Goal: Information Seeking & Learning: Learn about a topic

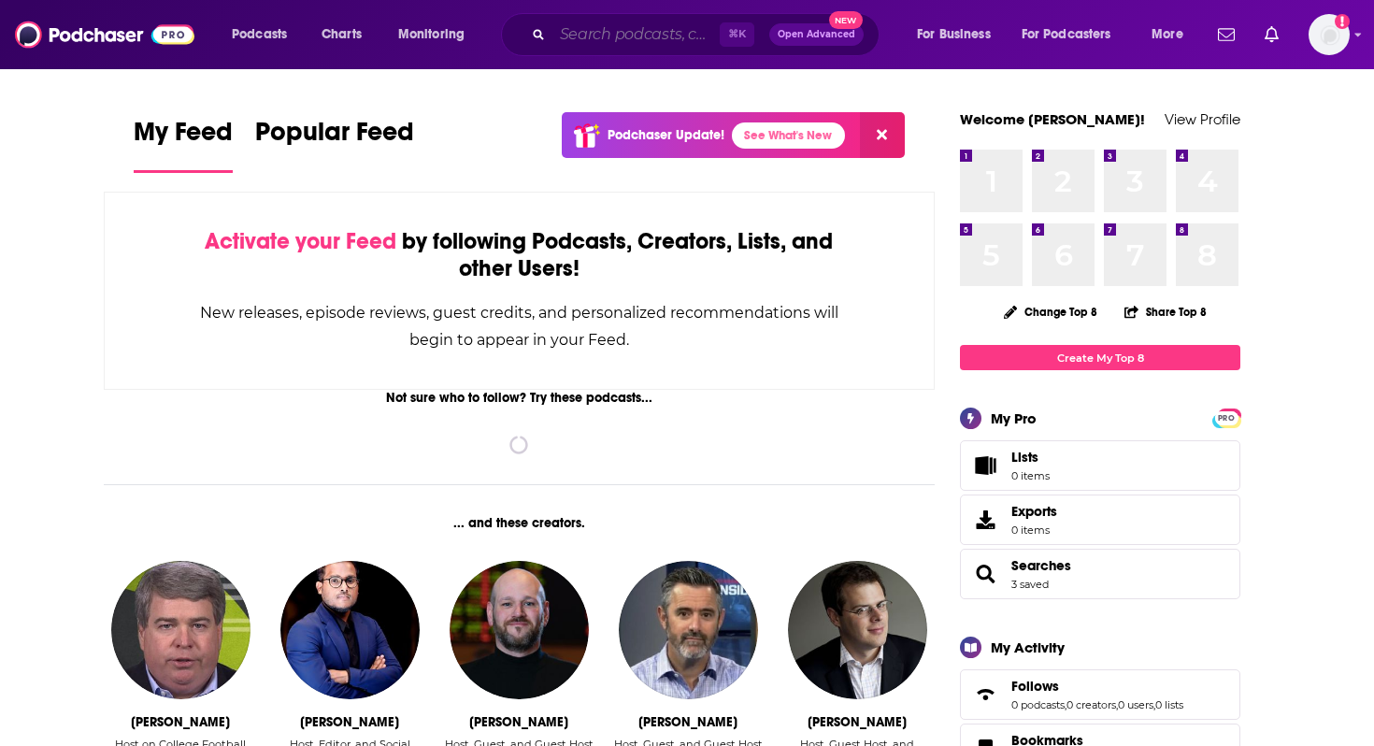
click at [582, 38] on input "Search podcasts, credits, & more..." at bounding box center [636, 35] width 167 height 30
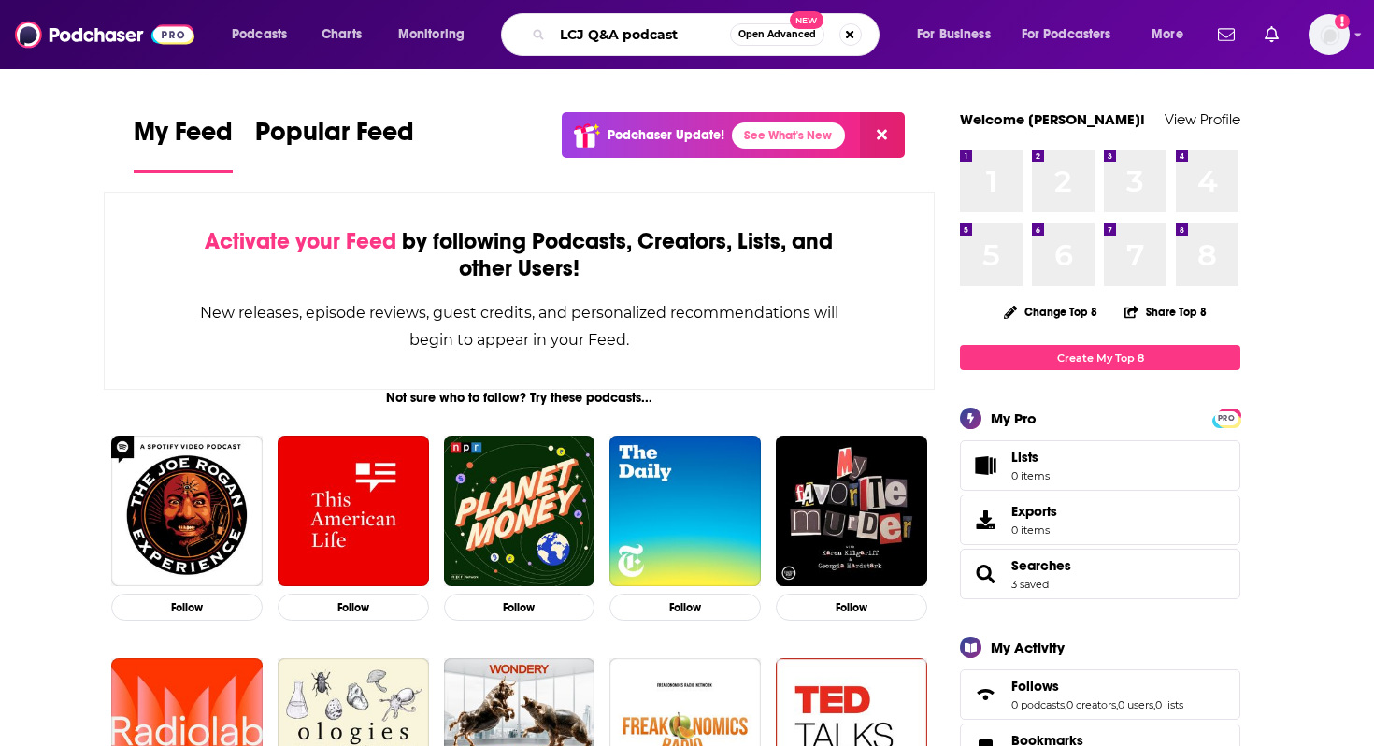
type input "LCJ Q&A podcast"
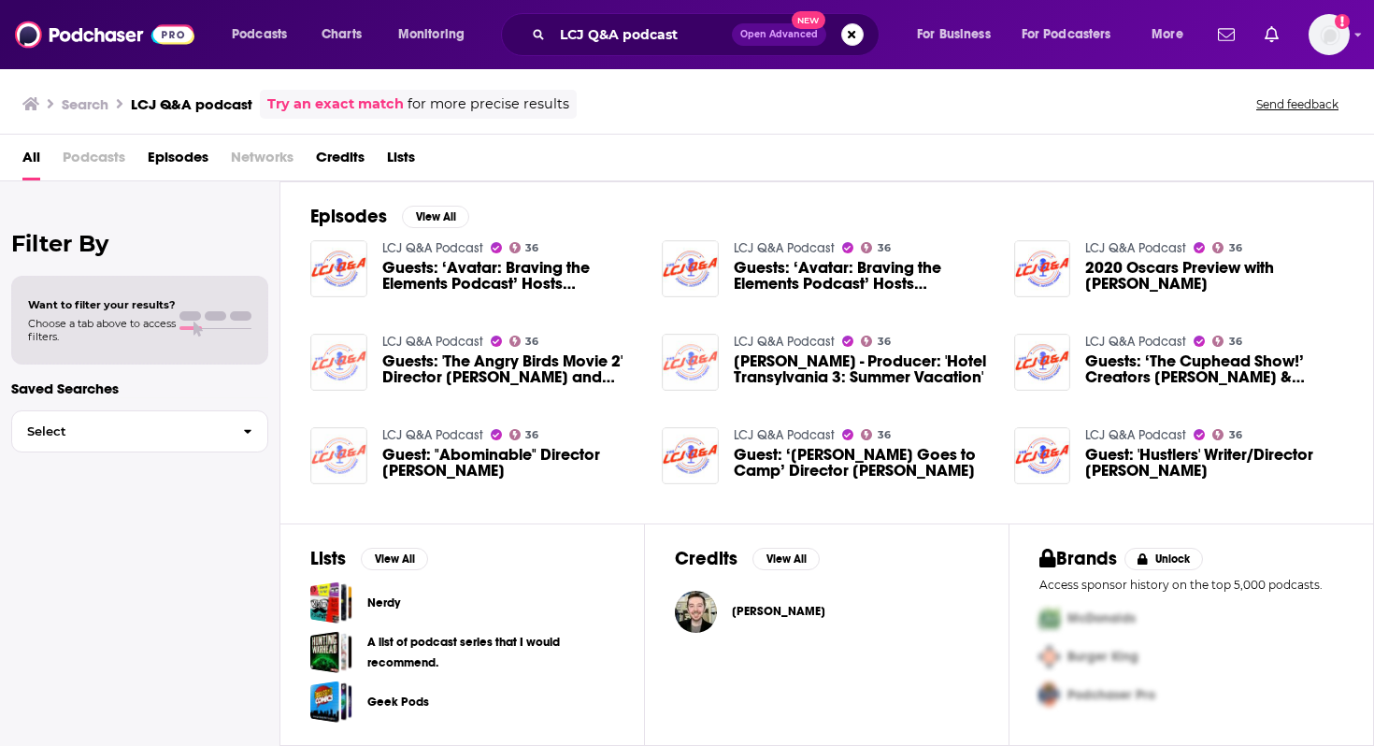
click at [422, 247] on link "LCJ Q&A Podcast" at bounding box center [432, 248] width 101 height 16
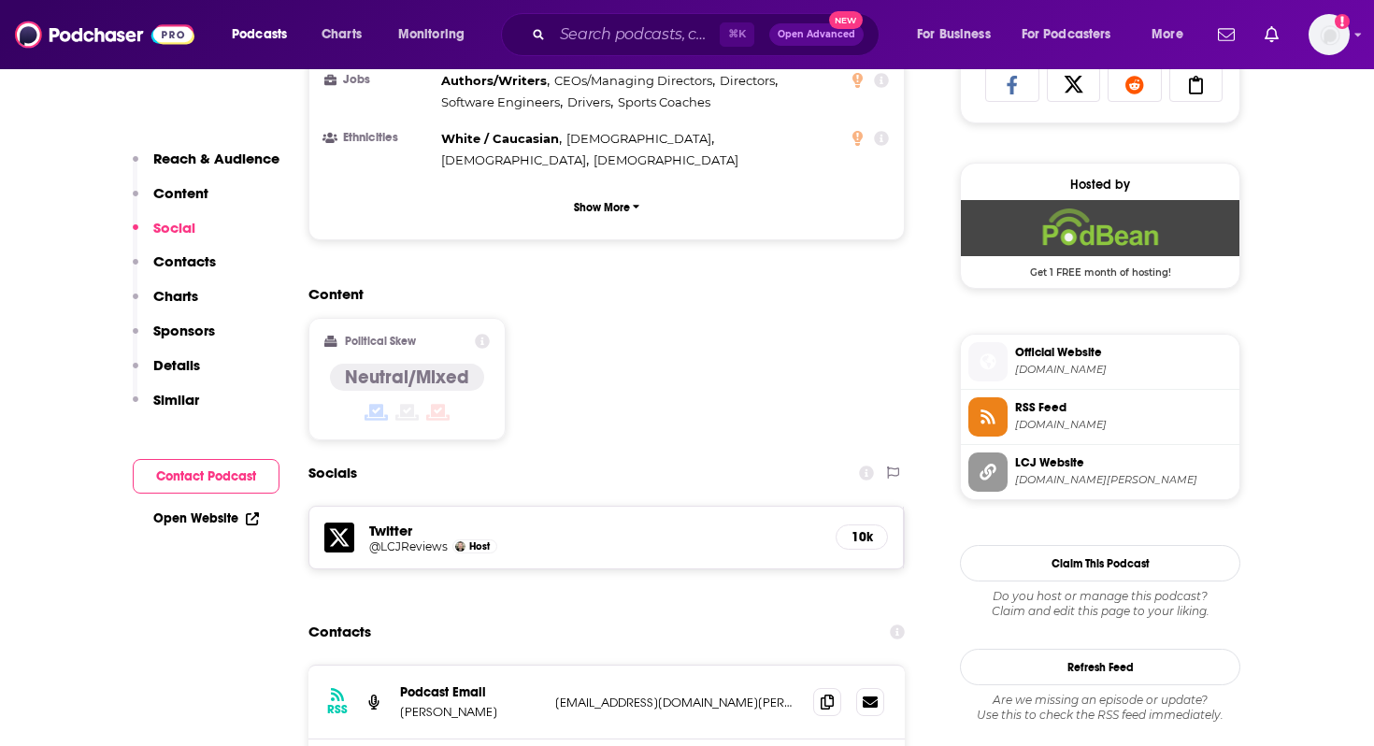
scroll to position [1475, 0]
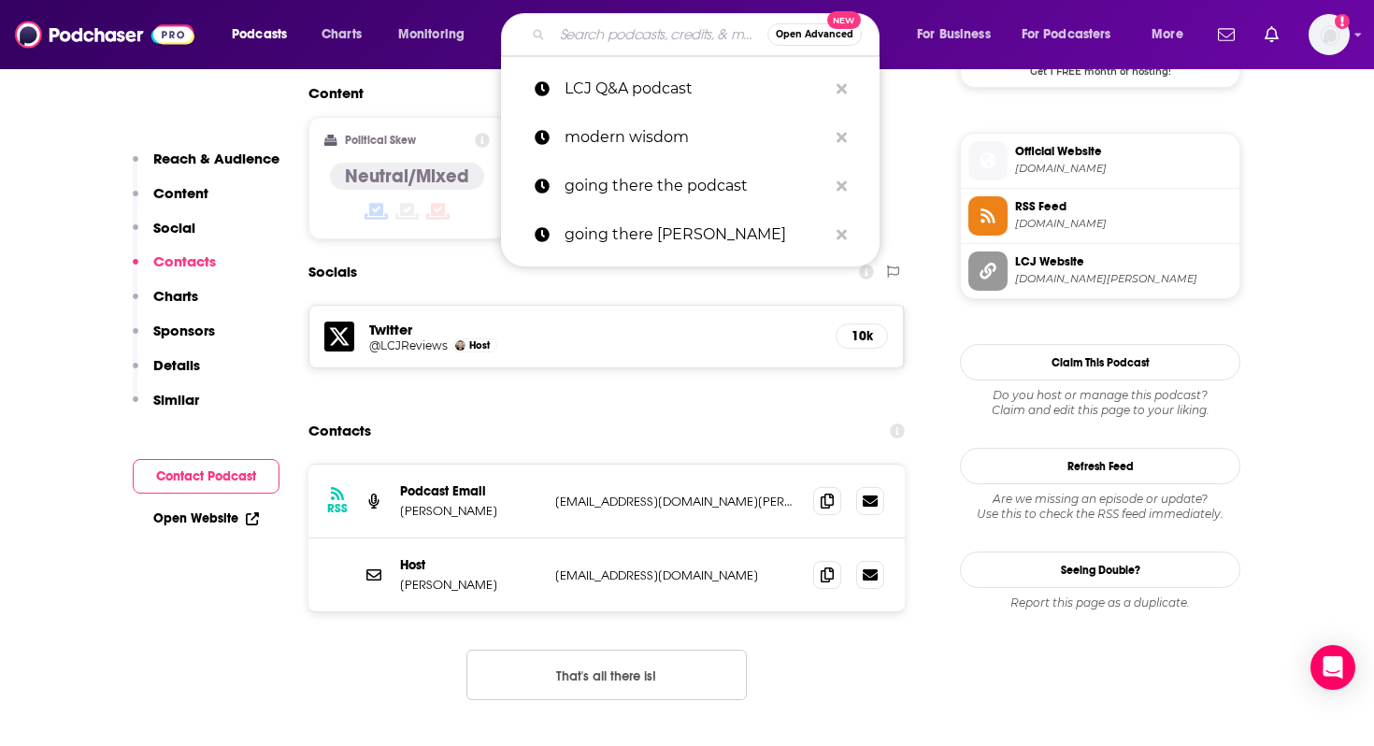
click at [609, 39] on input "Search podcasts, credits, & more..." at bounding box center [660, 35] width 215 height 30
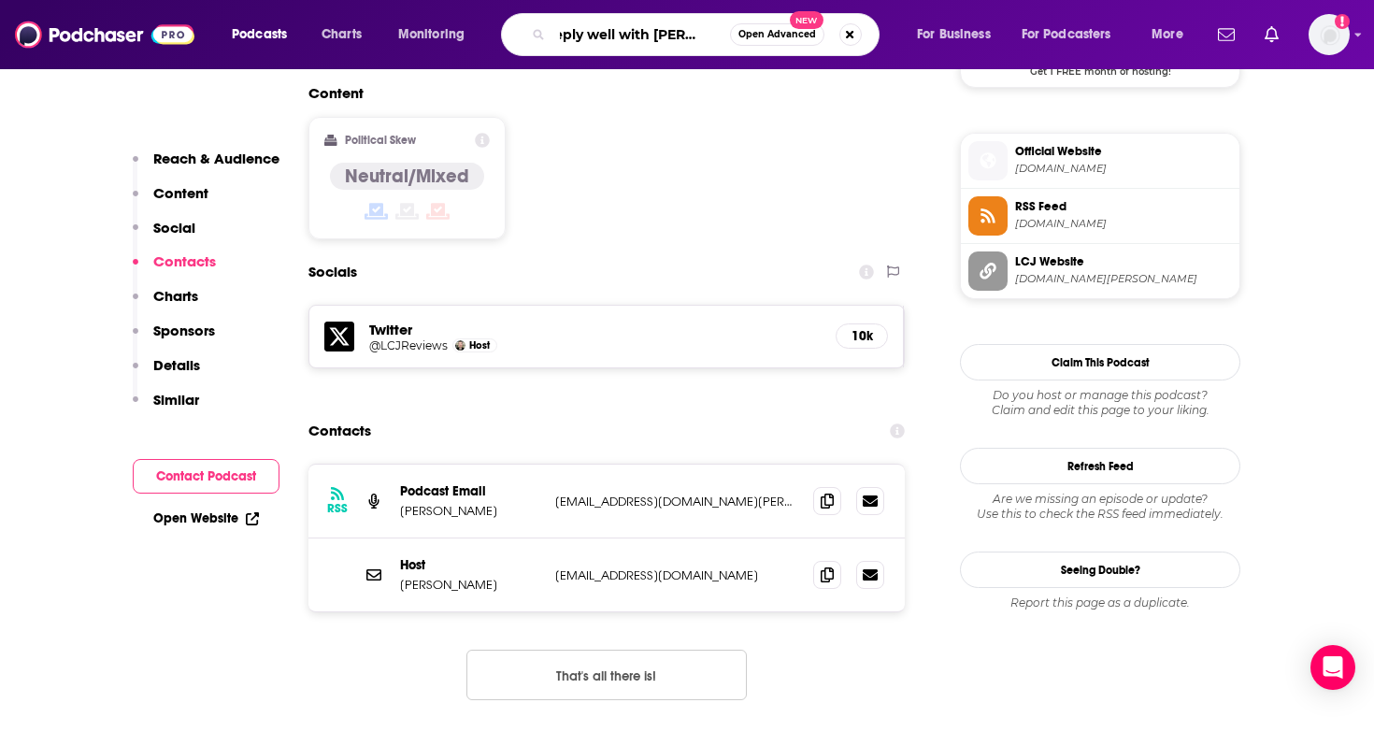
type input "deeply well with [PERSON_NAME]"
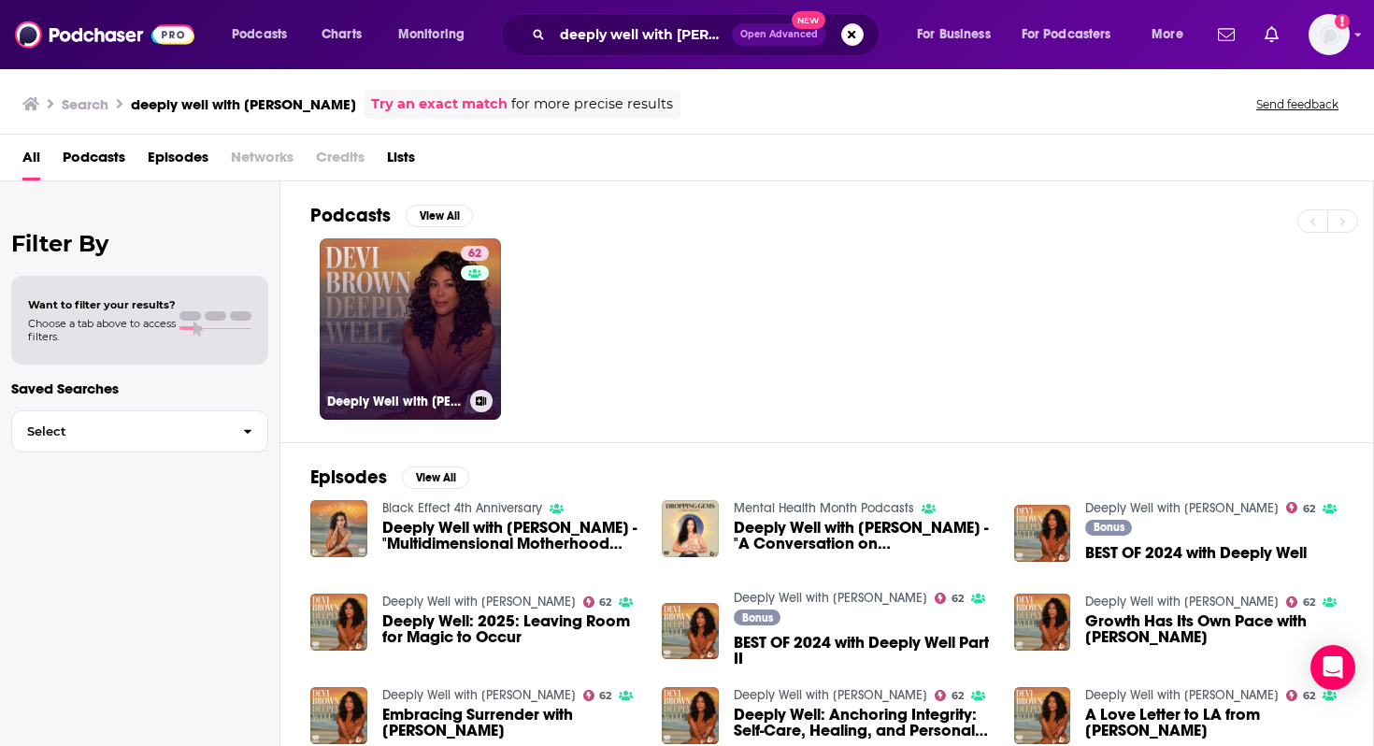
click at [438, 287] on link "62 Deeply Well with [PERSON_NAME]" at bounding box center [410, 328] width 181 height 181
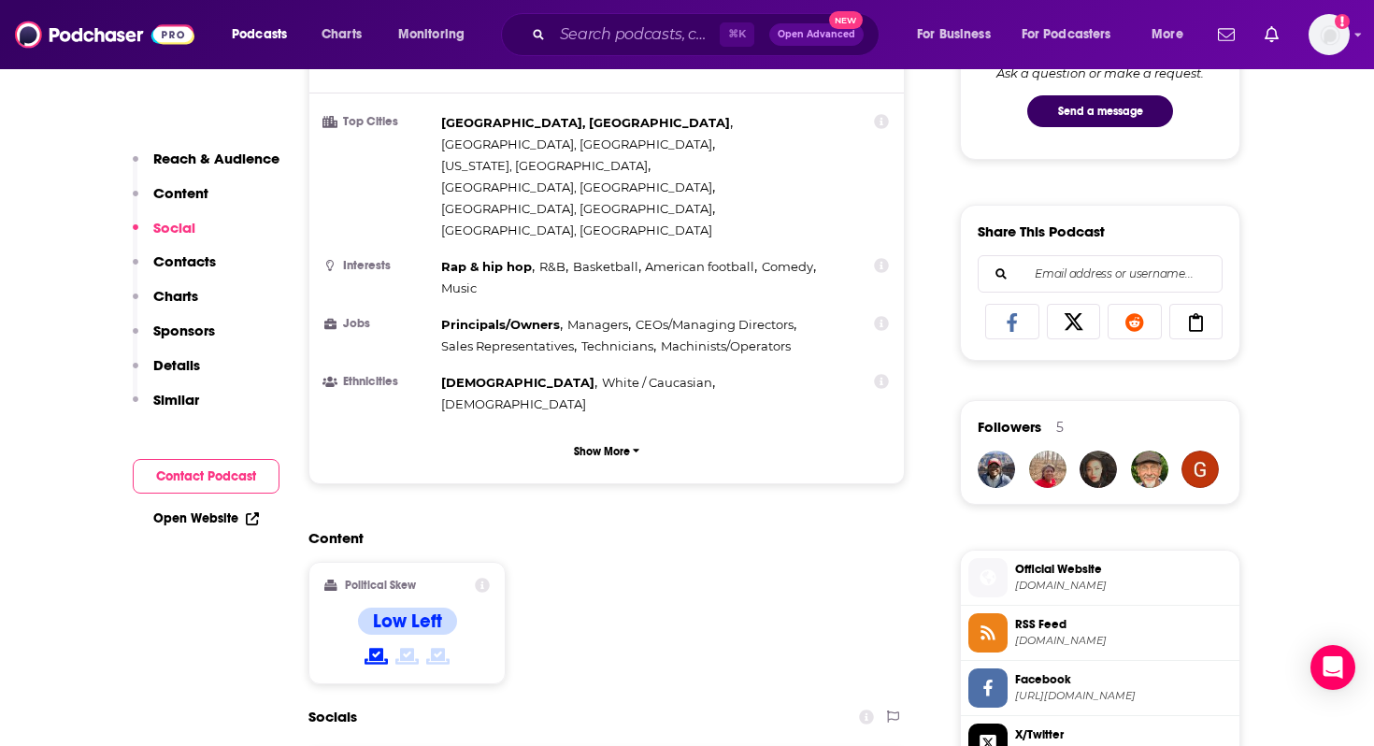
scroll to position [1296, 0]
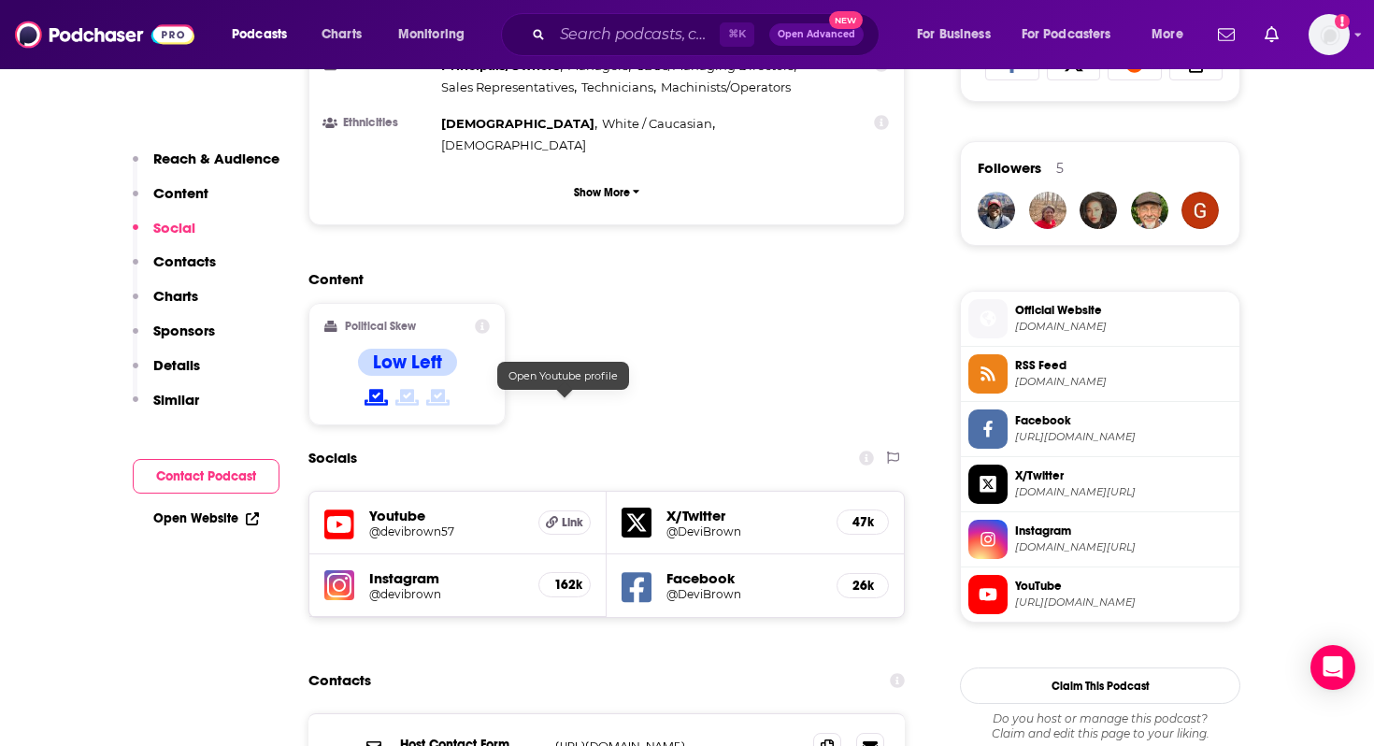
click at [556, 510] on h5 "Link" at bounding box center [565, 522] width 52 height 24
